Goal: Check status: Check status

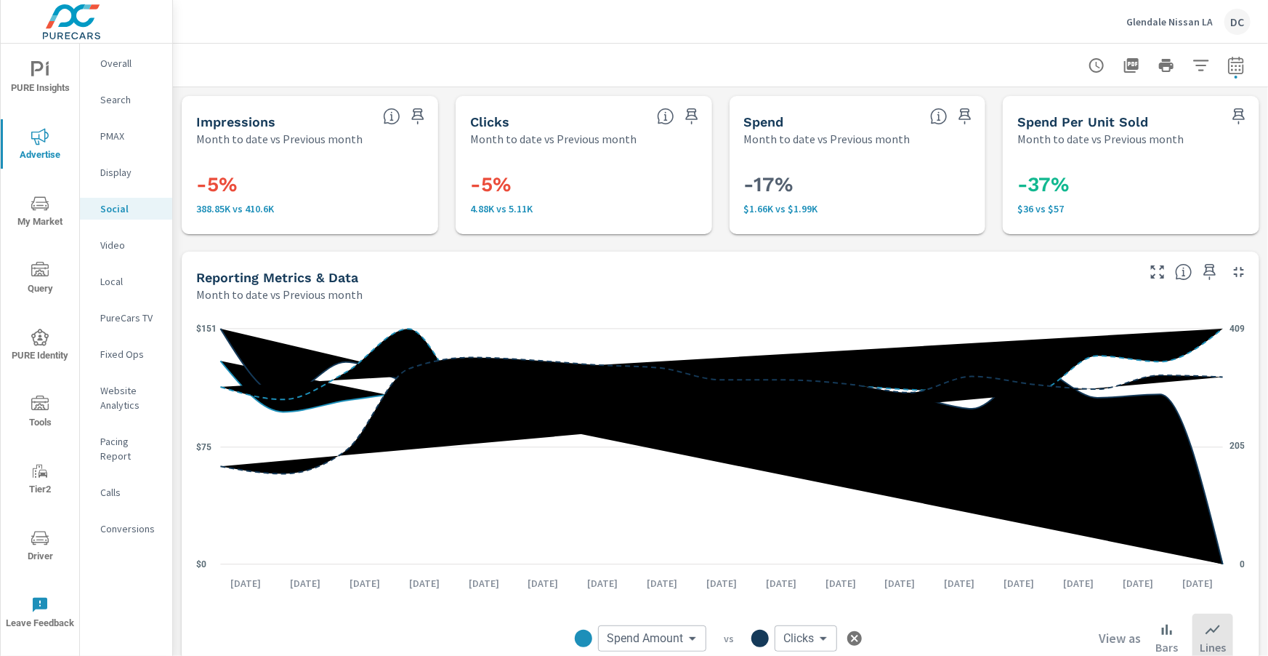
scroll to position [496, 0]
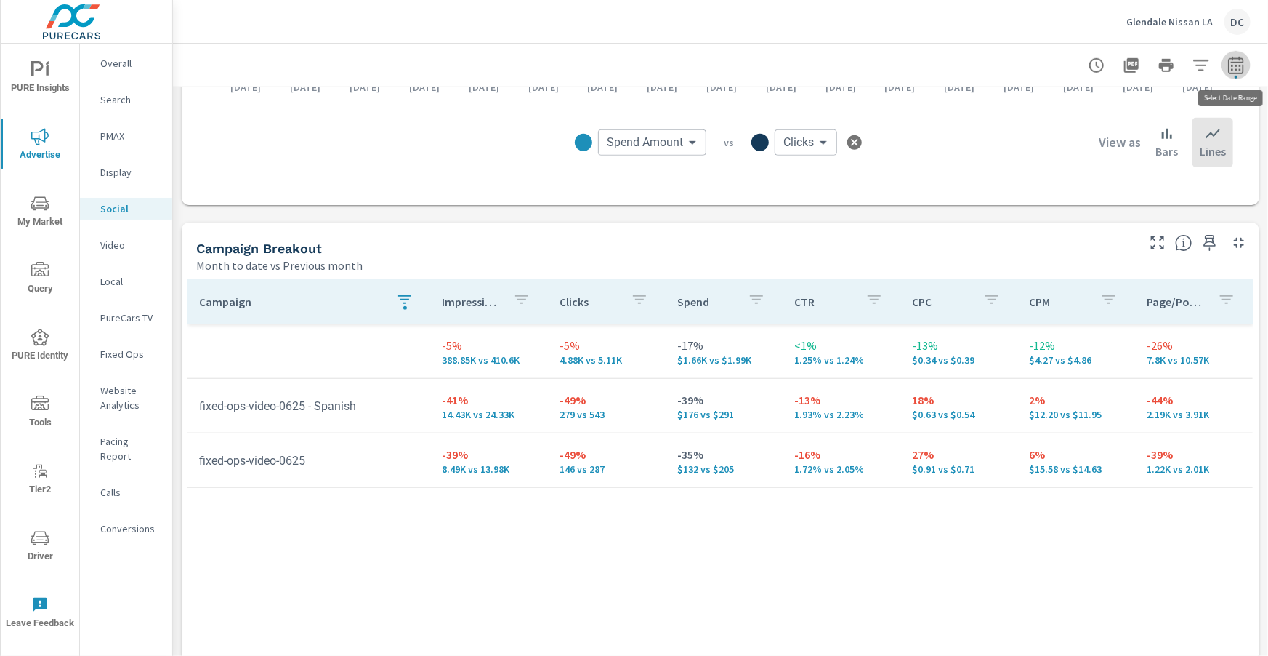
click at [1244, 63] on icon "button" at bounding box center [1236, 65] width 17 height 17
select select "Month to date"
select select "Previous month"
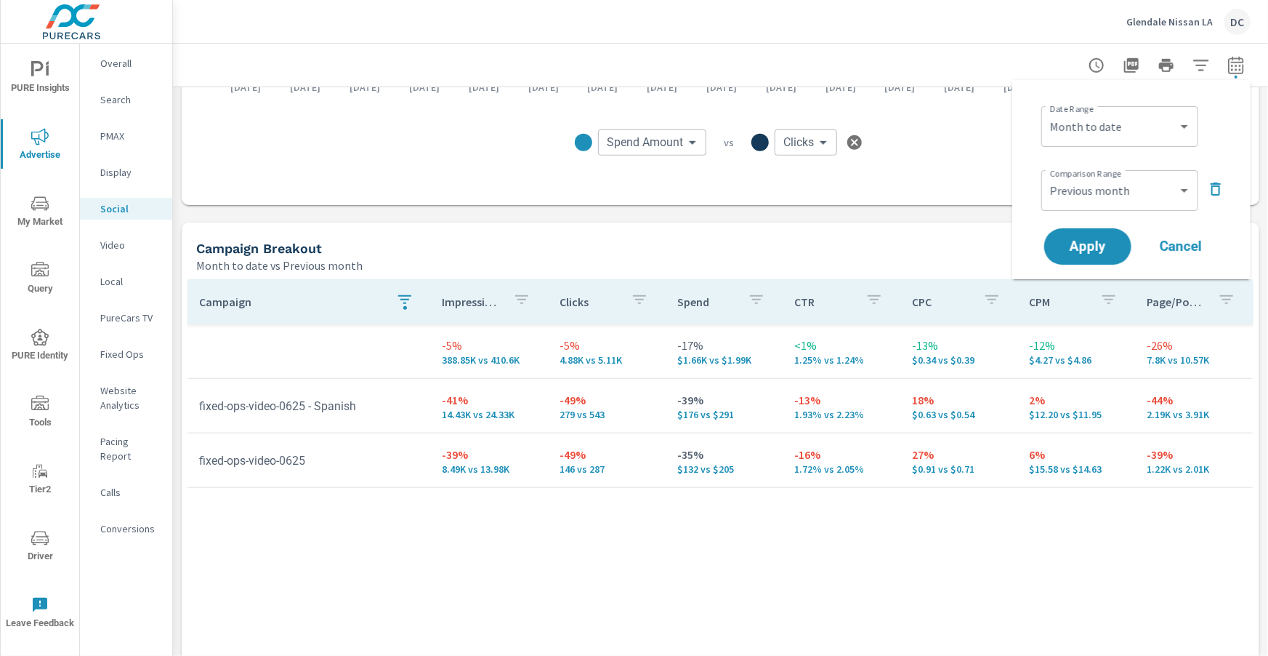
click at [1210, 186] on icon "button" at bounding box center [1215, 188] width 17 height 17
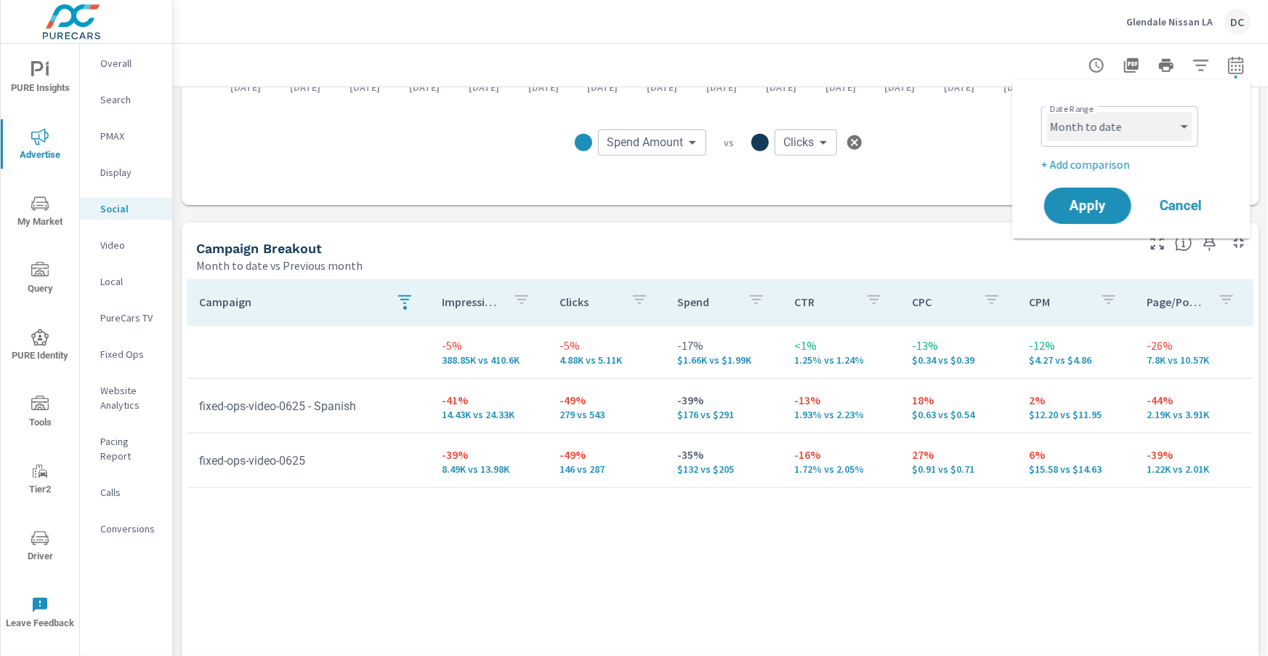
click at [1179, 135] on select "Custom [DATE] Last week Last 7 days Last 14 days Last 30 days Last 45 days Last…" at bounding box center [1119, 126] width 145 height 29
click at [1047, 112] on select "Custom [DATE] Last week Last 7 days Last 14 days Last 30 days Last 45 days Last…" at bounding box center [1119, 126] width 145 height 29
click at [1108, 207] on span "Apply" at bounding box center [1088, 206] width 60 height 14
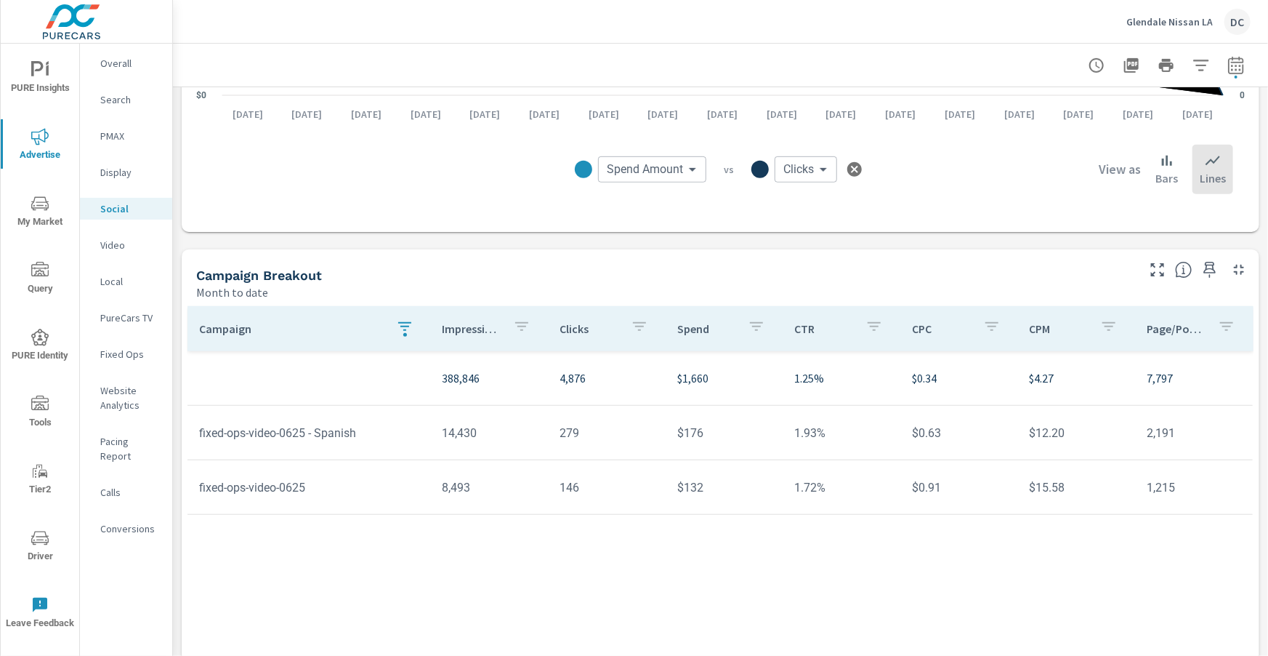
scroll to position [359, 0]
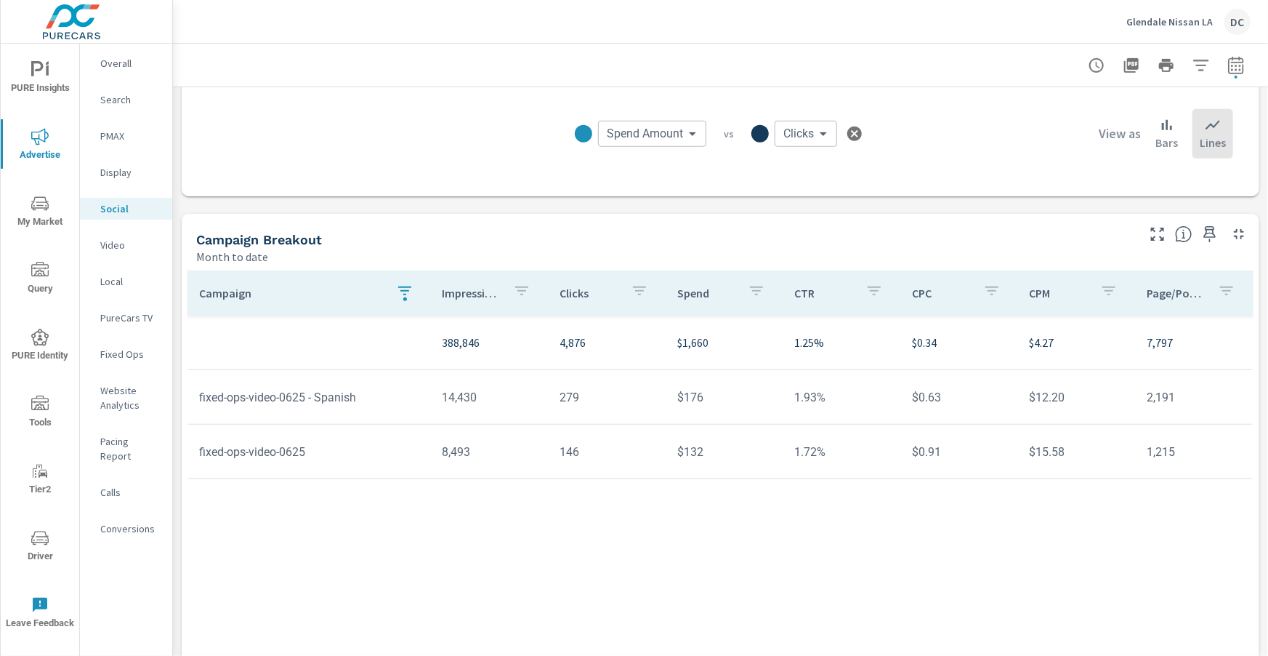
click at [400, 286] on icon "button" at bounding box center [404, 290] width 13 height 9
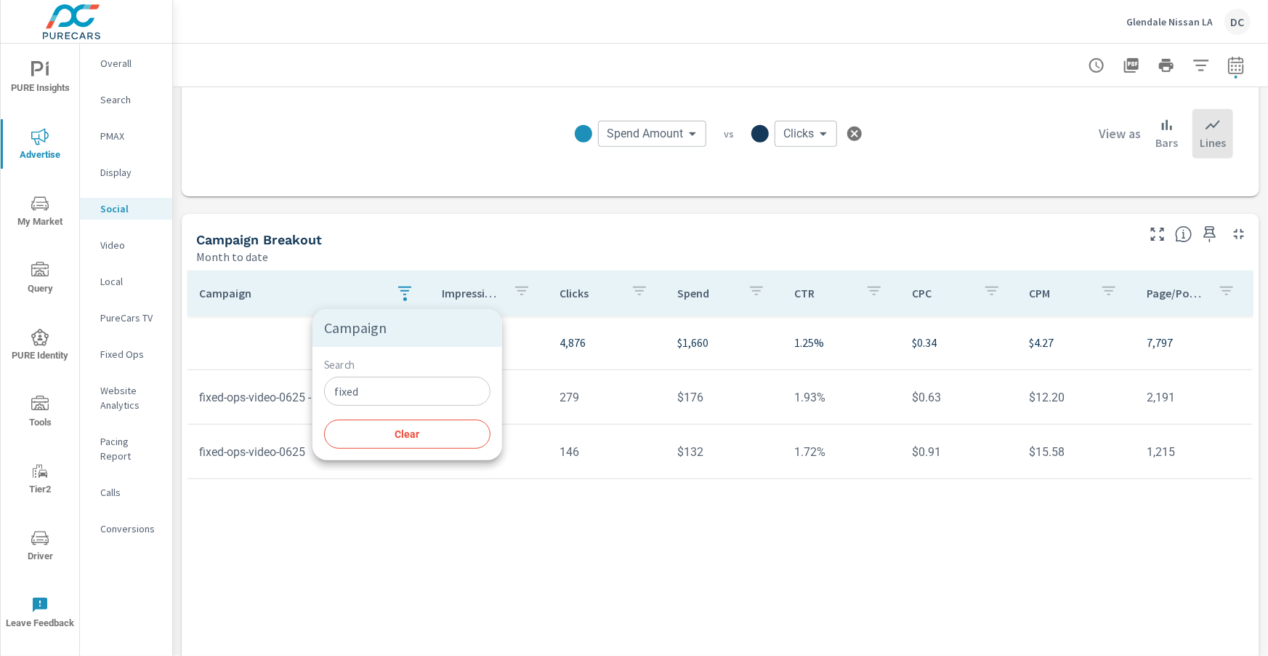
click at [400, 394] on input "fixed" at bounding box center [407, 390] width 166 height 29
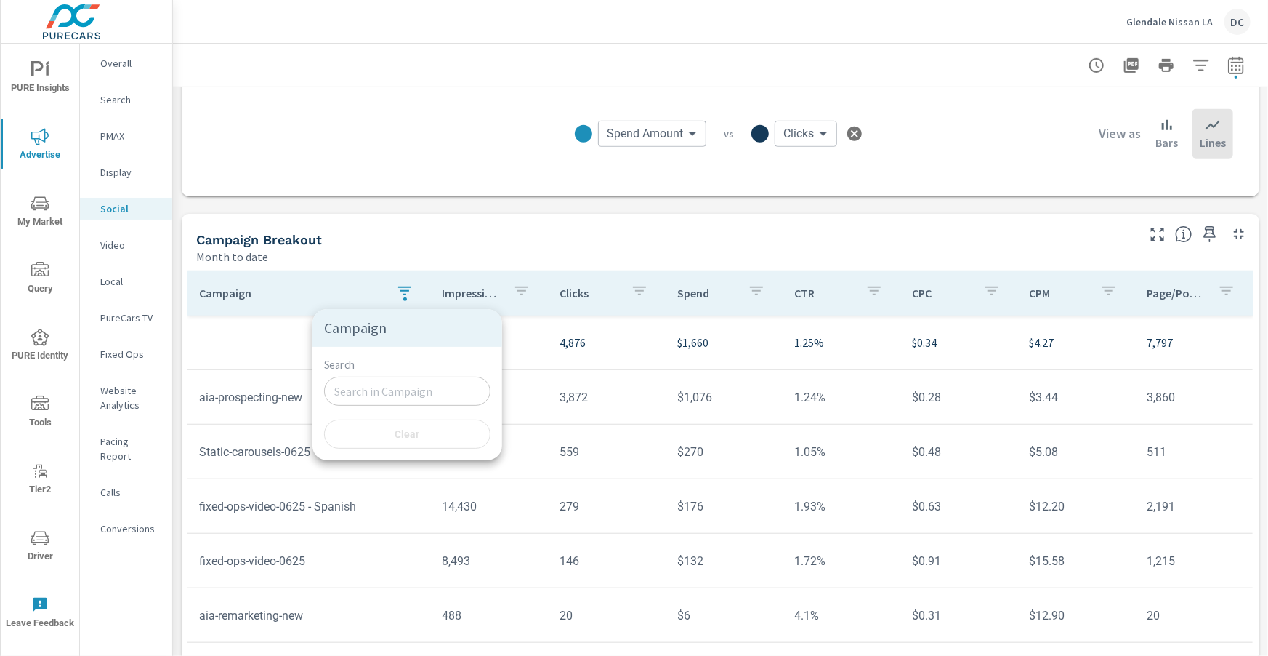
click at [219, 349] on div at bounding box center [634, 328] width 1268 height 656
